Goal: Task Accomplishment & Management: Use online tool/utility

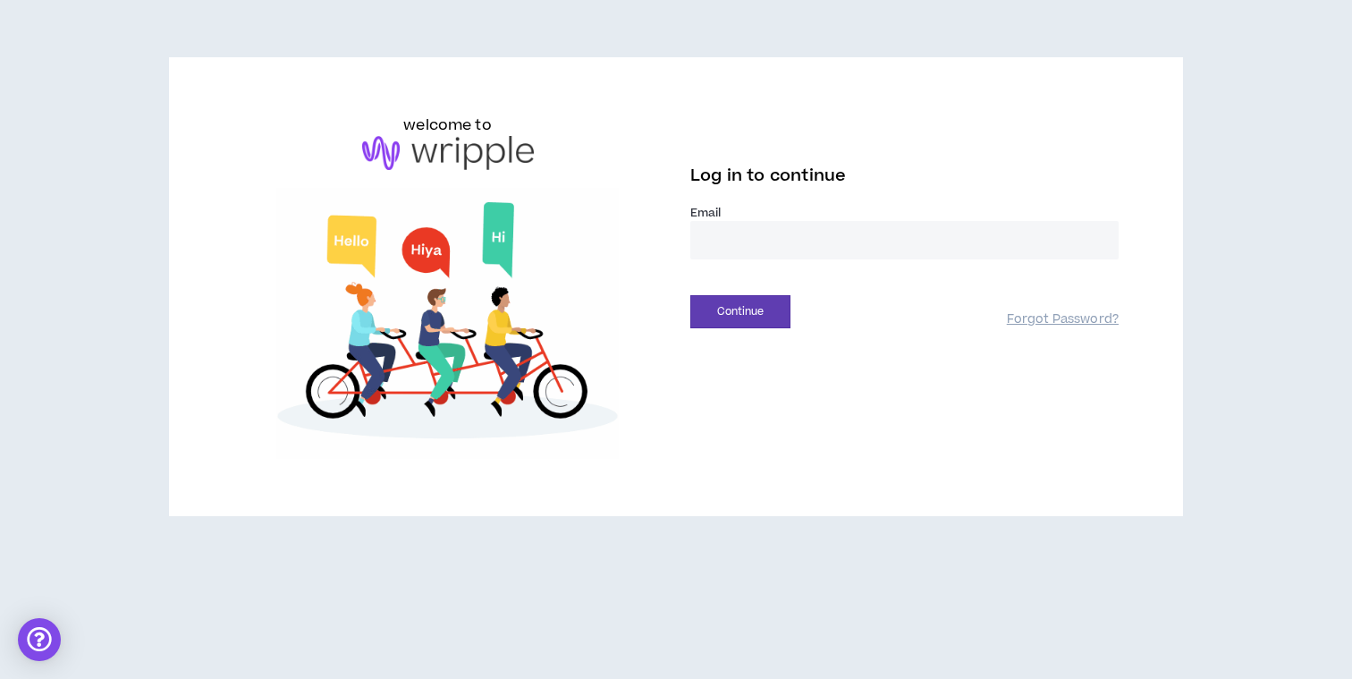
click at [776, 242] on input "email" at bounding box center [904, 240] width 428 height 38
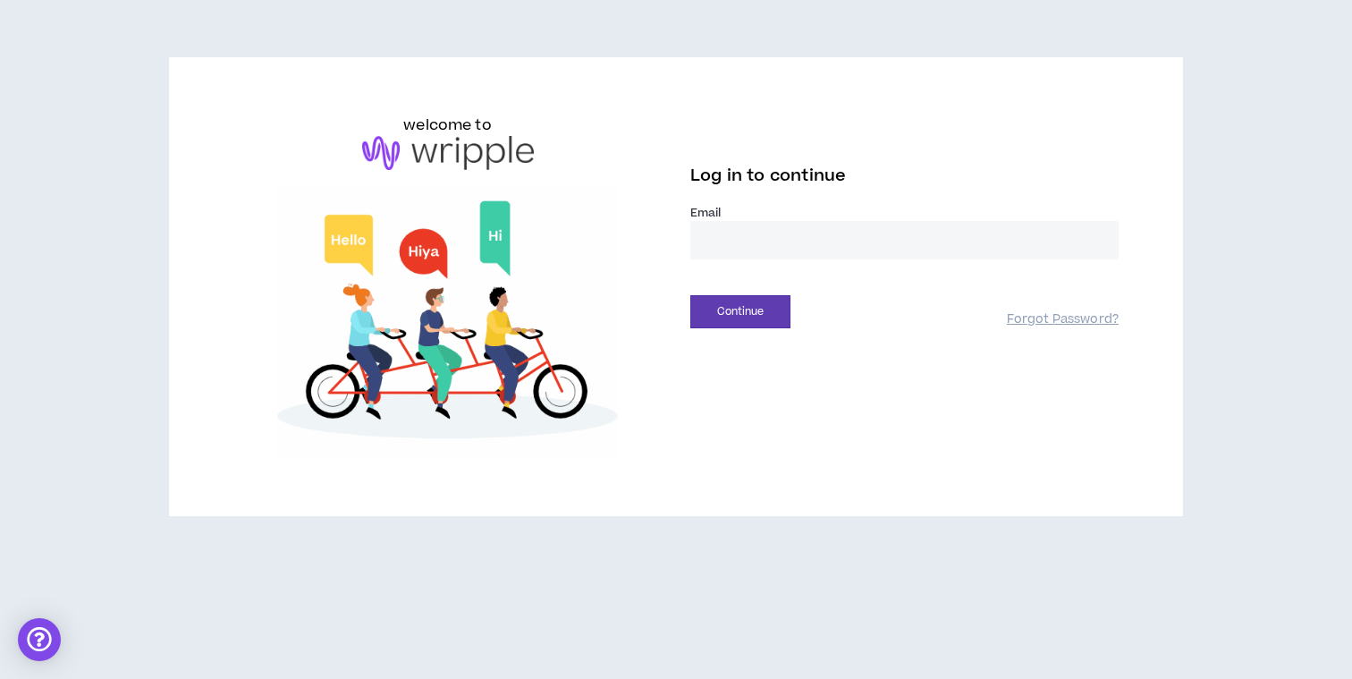
type input "**********"
click at [741, 309] on button "Continue" at bounding box center [740, 311] width 100 height 33
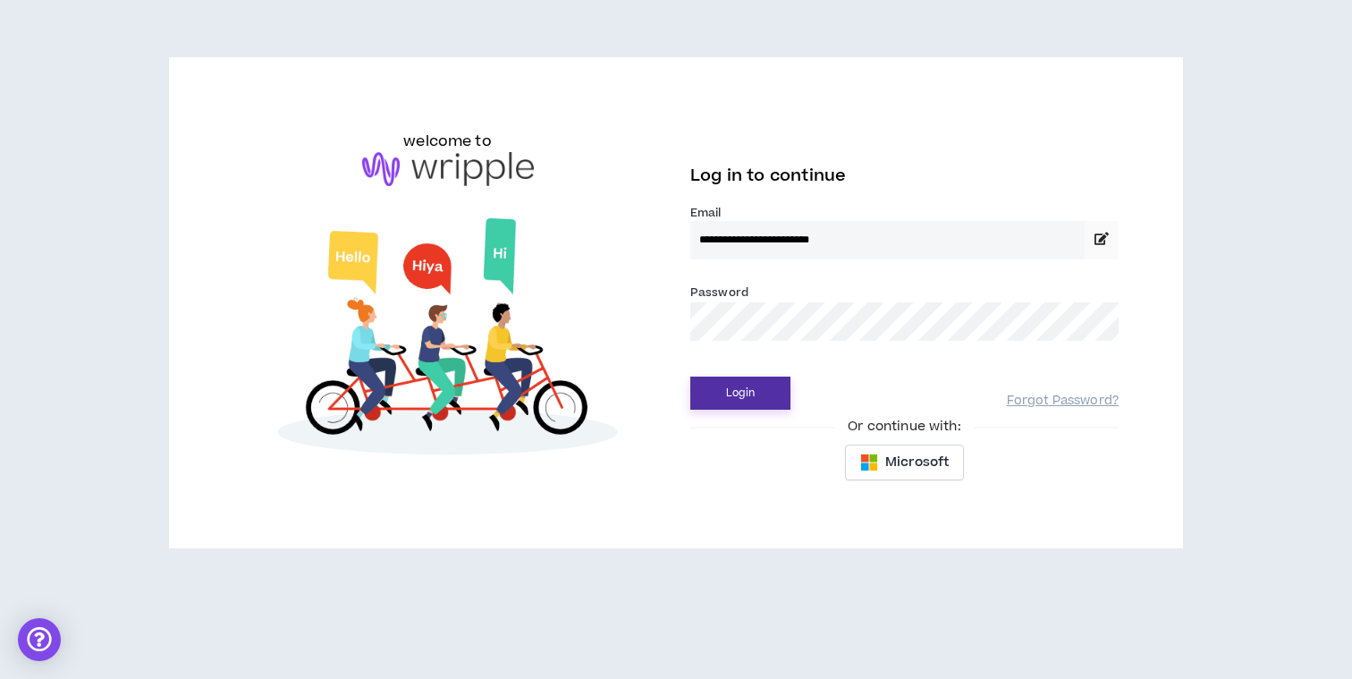
click at [745, 405] on button "Login" at bounding box center [740, 392] width 100 height 33
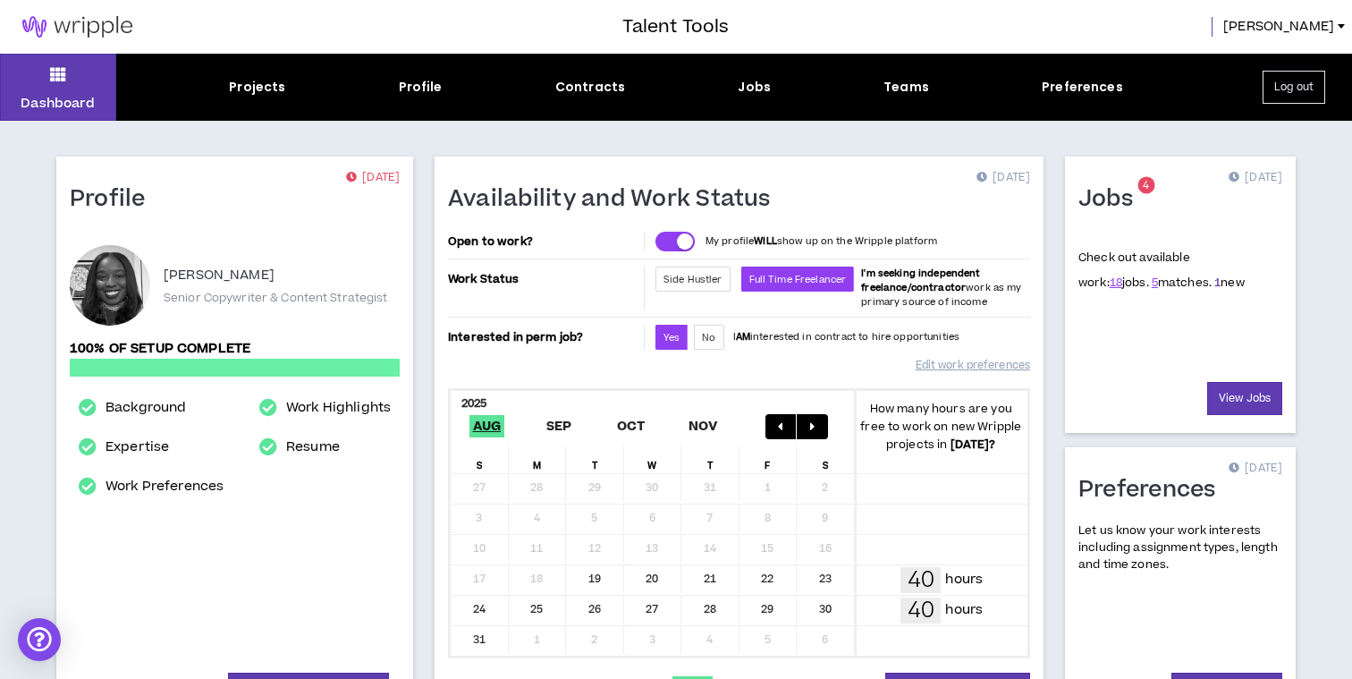
click at [1214, 282] on link "1" at bounding box center [1217, 282] width 6 height 16
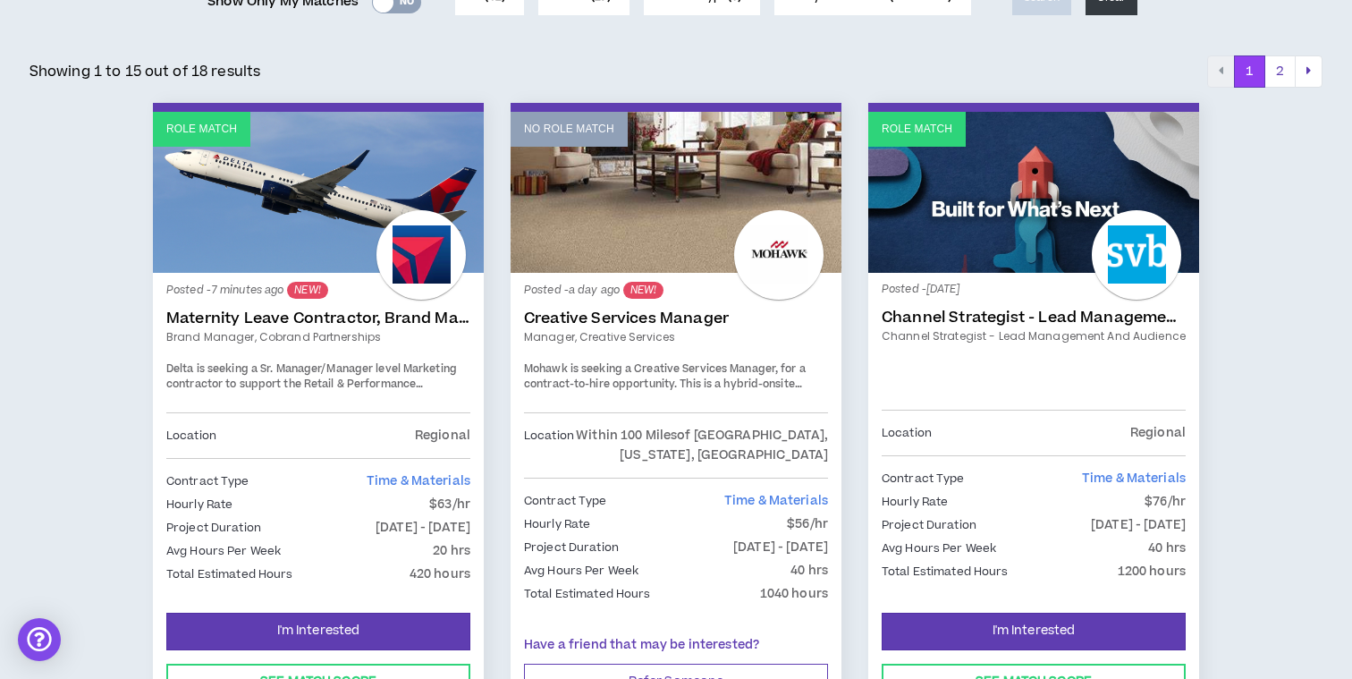
scroll to position [301, 0]
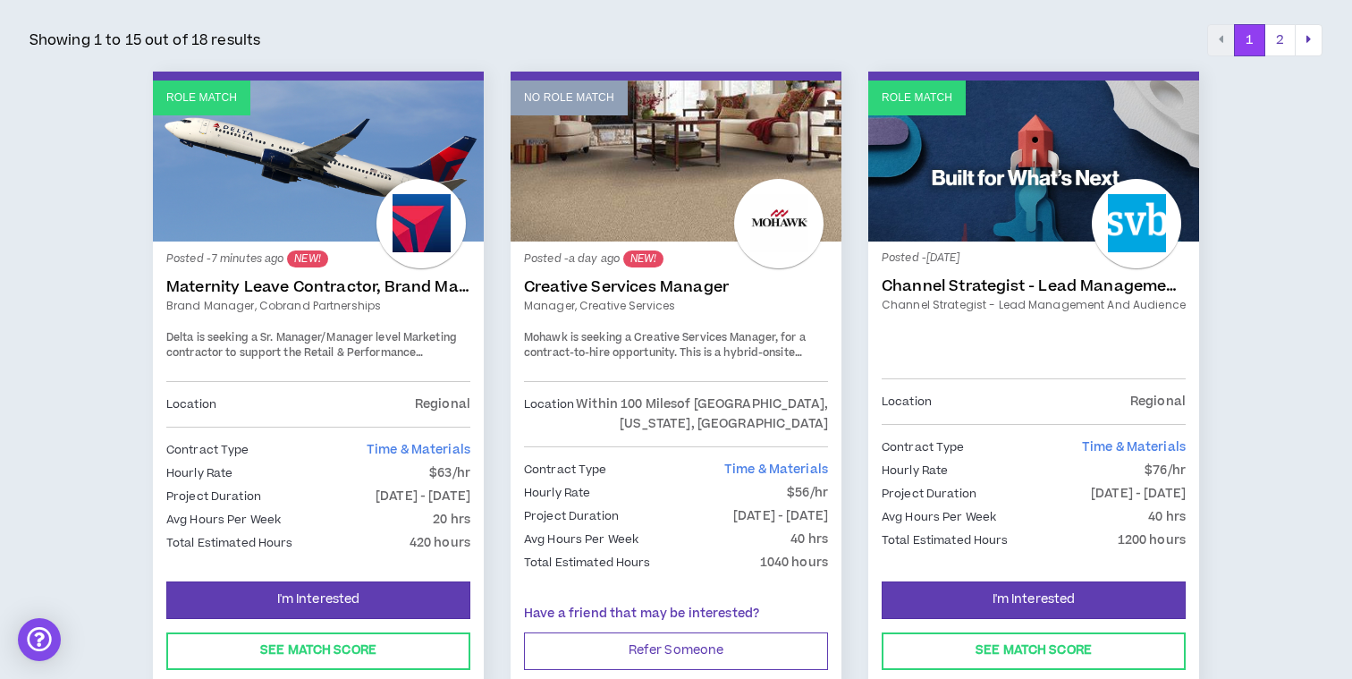
click at [387, 443] on span "Time & Materials" at bounding box center [419, 450] width 104 height 18
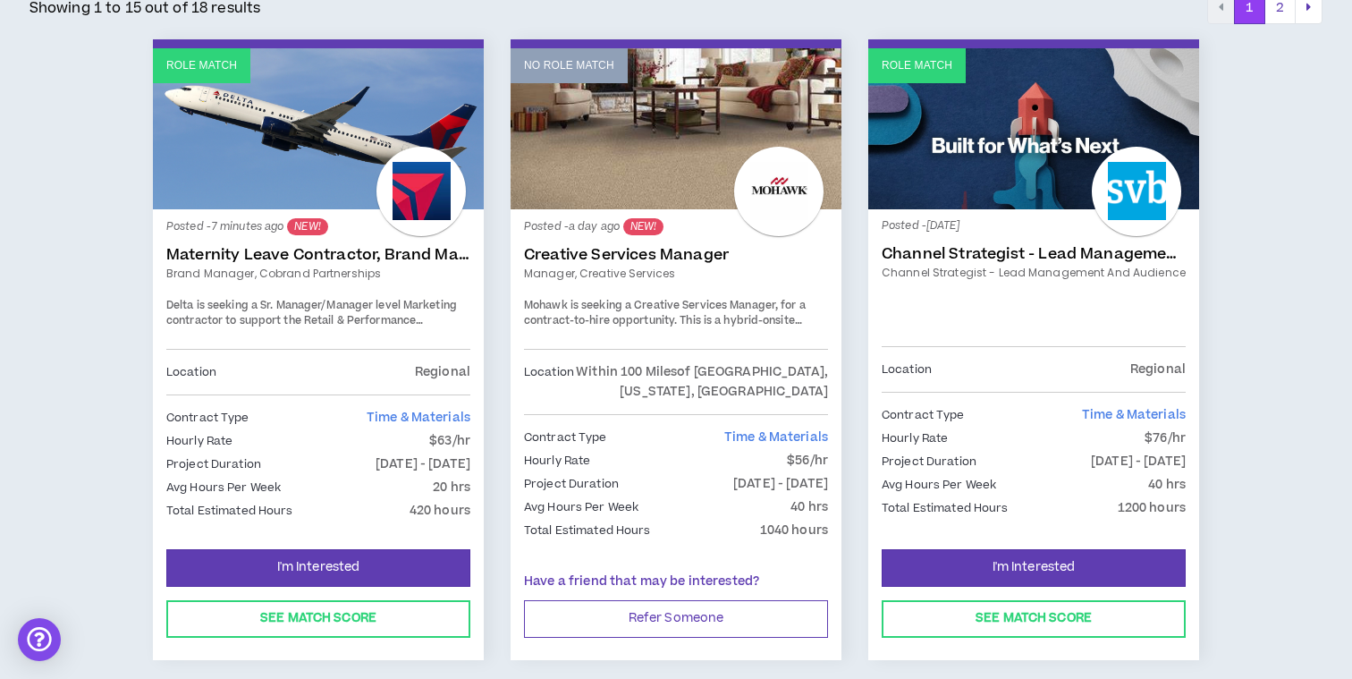
scroll to position [335, 0]
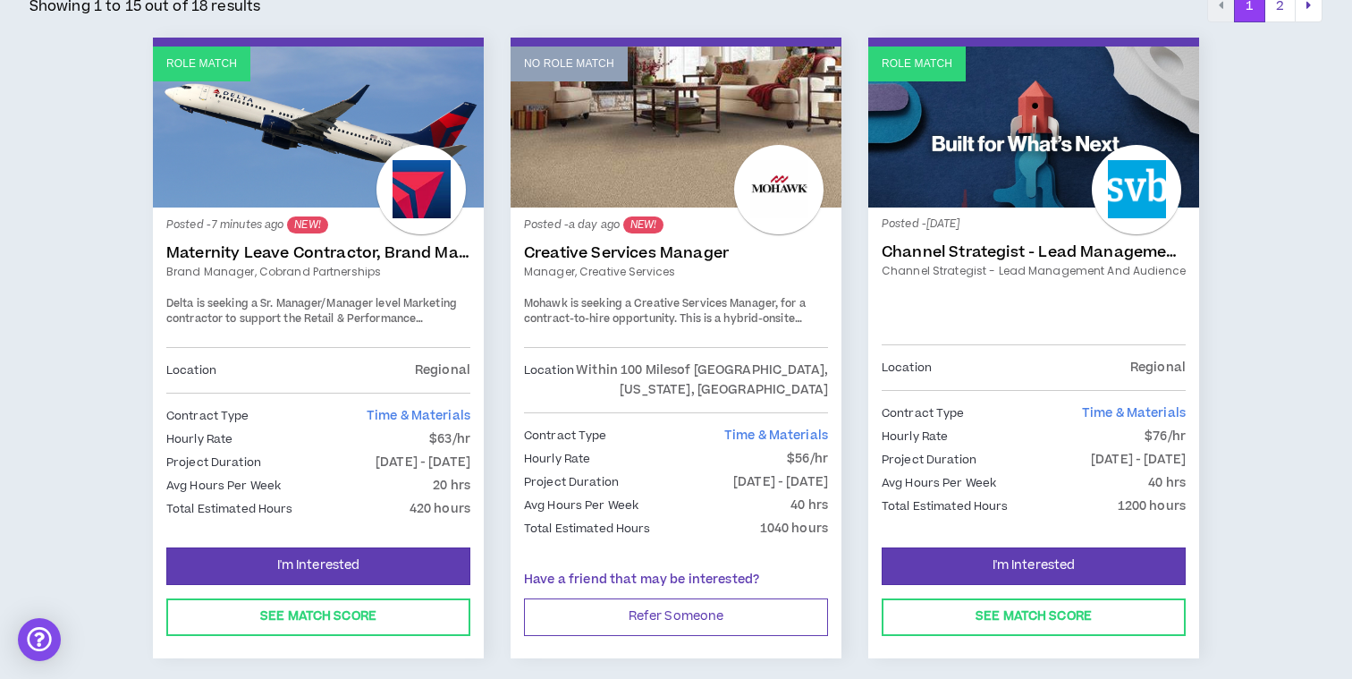
click at [232, 188] on link "Role Match" at bounding box center [318, 126] width 331 height 161
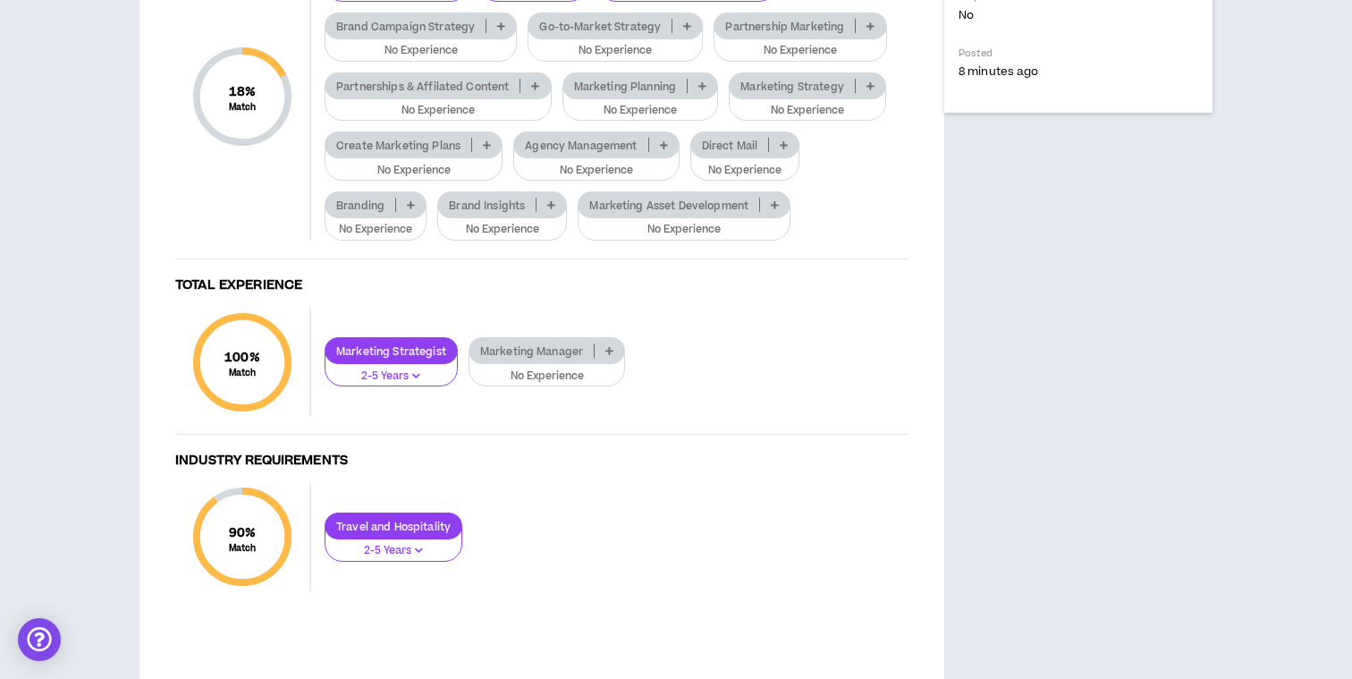
scroll to position [1027, 0]
